Goal: Find specific page/section: Find specific page/section

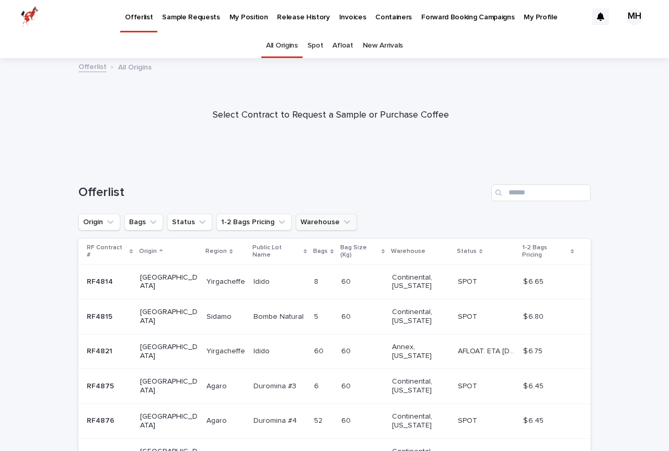
click at [321, 221] on button "Warehouse" at bounding box center [326, 222] width 61 height 17
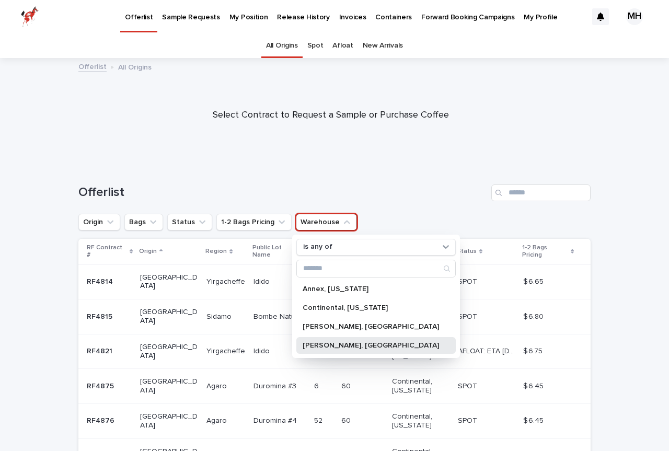
click at [327, 345] on p "[PERSON_NAME], [GEOGRAPHIC_DATA]" at bounding box center [371, 345] width 136 height 7
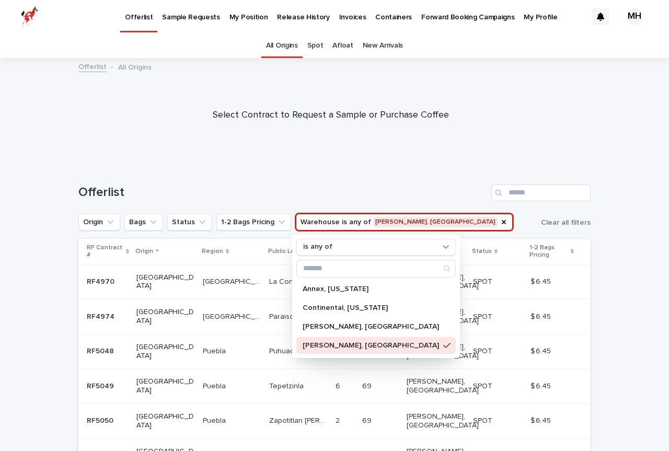
drag, startPoint x: 229, startPoint y: 147, endPoint x: 236, endPoint y: 142, distance: 9.0
click at [231, 146] on div at bounding box center [330, 111] width 661 height 105
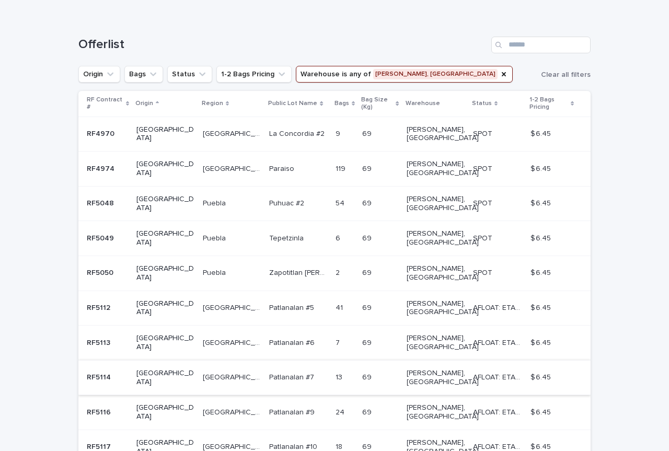
scroll to position [155, 0]
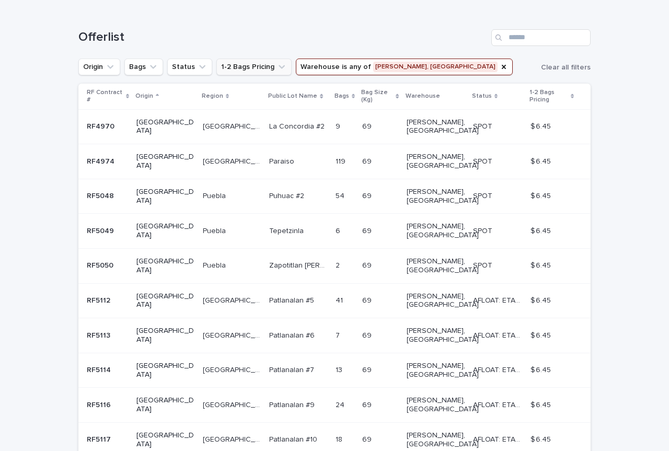
click at [277, 67] on icon "1-2 Bags Pricing" at bounding box center [282, 67] width 10 height 10
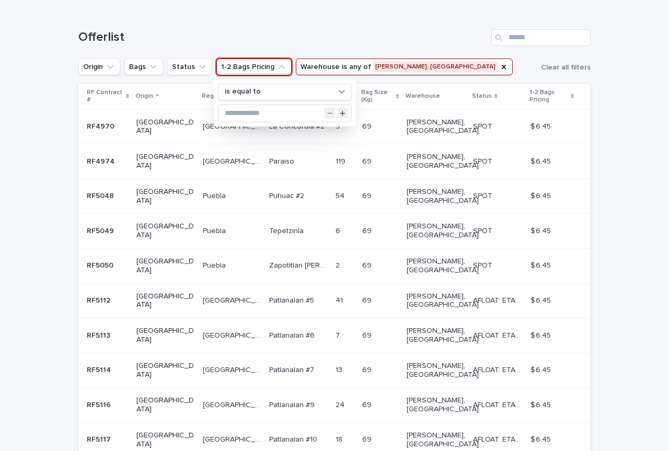
click at [279, 67] on icon "1-2 Bags Pricing" at bounding box center [282, 67] width 6 height 4
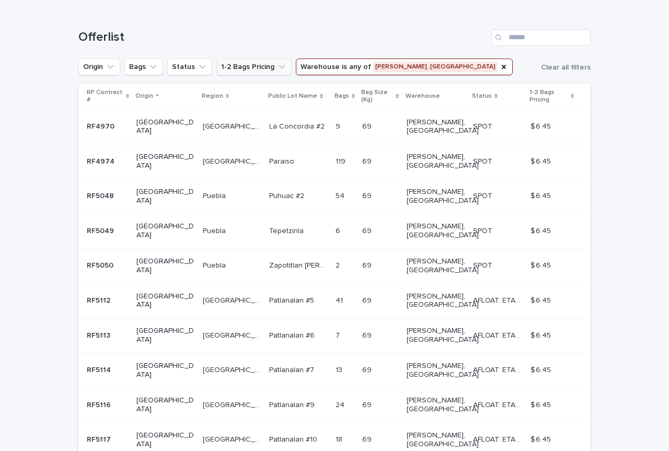
click at [277, 67] on icon "1-2 Bags Pricing" at bounding box center [282, 67] width 10 height 10
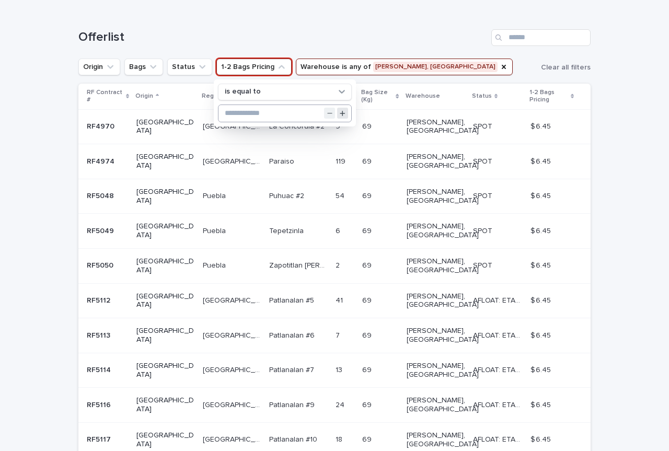
click at [342, 108] on div at bounding box center [336, 113] width 30 height 17
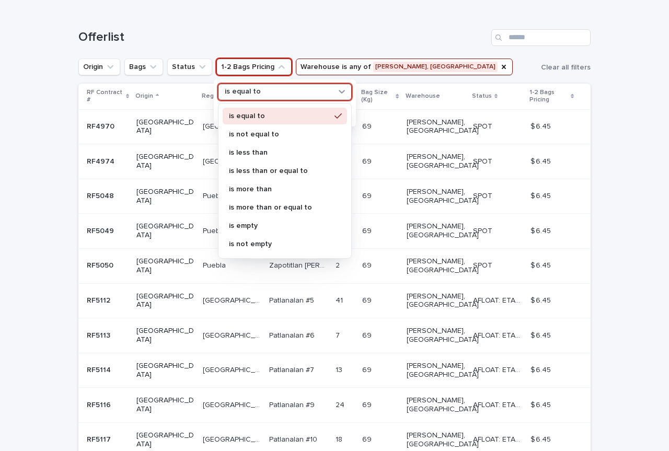
click at [339, 91] on icon at bounding box center [342, 92] width 6 height 4
click at [279, 42] on h1 "Offerlist" at bounding box center [282, 37] width 409 height 15
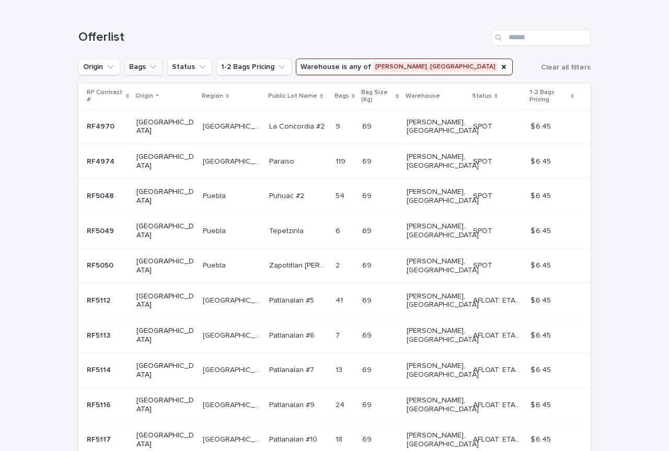
click at [150, 67] on icon "Bags" at bounding box center [153, 67] width 6 height 4
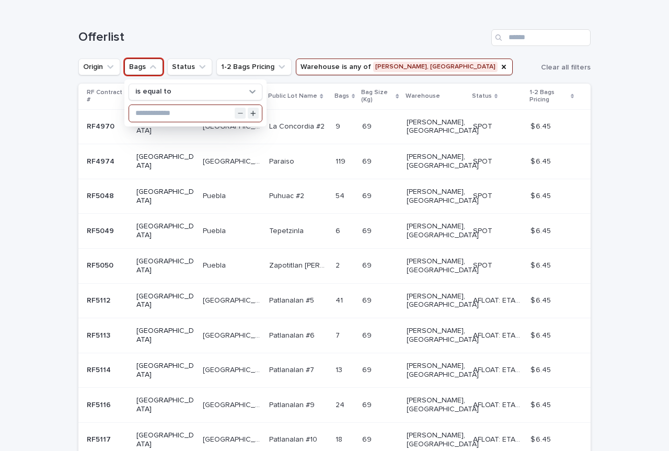
drag, startPoint x: 184, startPoint y: 113, endPoint x: 189, endPoint y: 104, distance: 10.3
click at [186, 110] on input "text" at bounding box center [195, 113] width 133 height 17
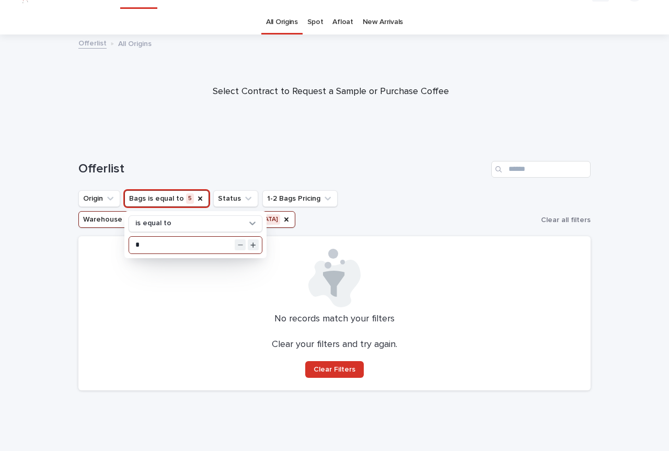
scroll to position [3, 0]
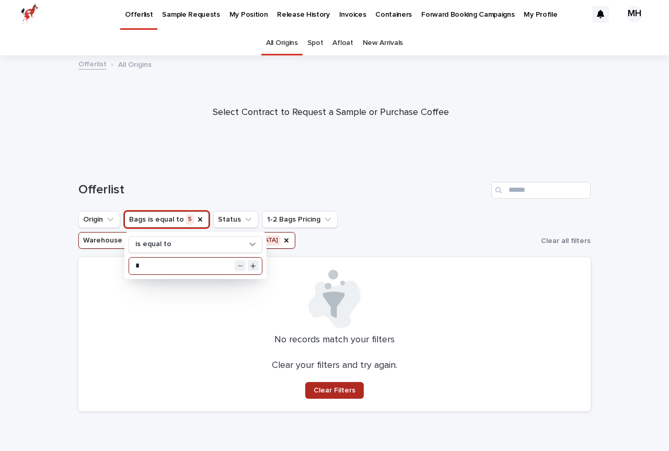
type input "*"
click at [332, 387] on span "Clear Filters" at bounding box center [335, 390] width 42 height 7
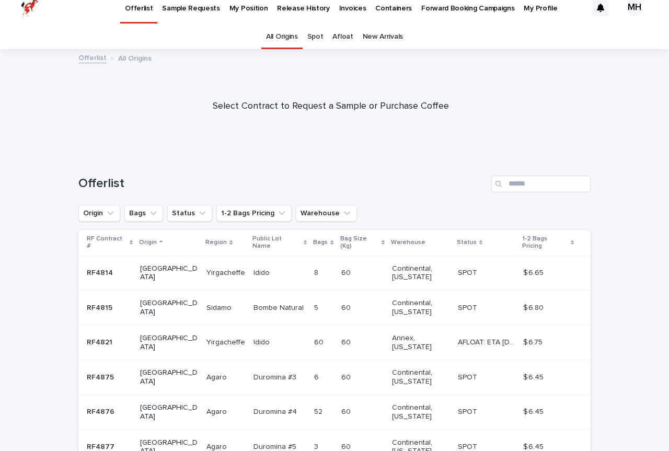
scroll to position [8, 0]
click at [344, 214] on icon "Warehouse" at bounding box center [347, 214] width 6 height 4
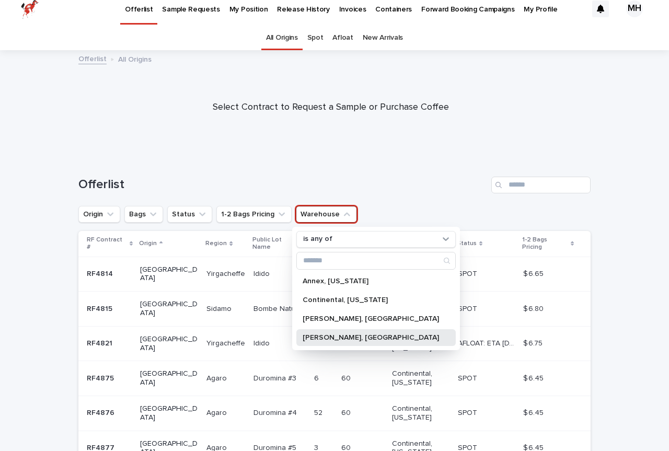
click at [330, 339] on p "[PERSON_NAME], [GEOGRAPHIC_DATA]" at bounding box center [371, 337] width 136 height 7
